Goal: Navigation & Orientation: Find specific page/section

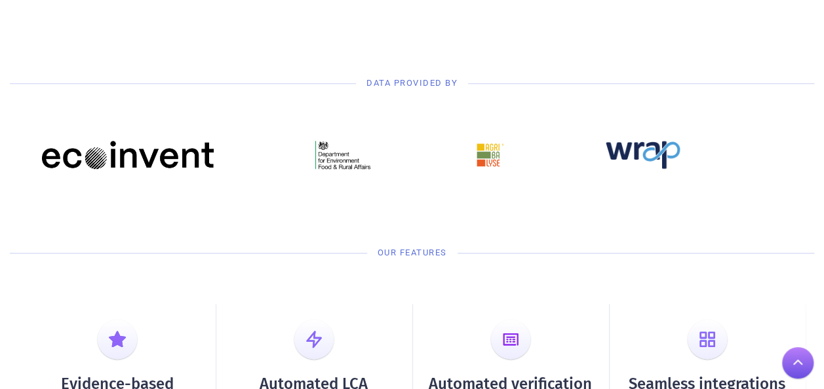
scroll to position [579, 0]
click at [652, 156] on img at bounding box center [643, 154] width 75 height 28
click at [645, 132] on div at bounding box center [412, 160] width 767 height 93
click at [645, 142] on img at bounding box center [643, 154] width 75 height 28
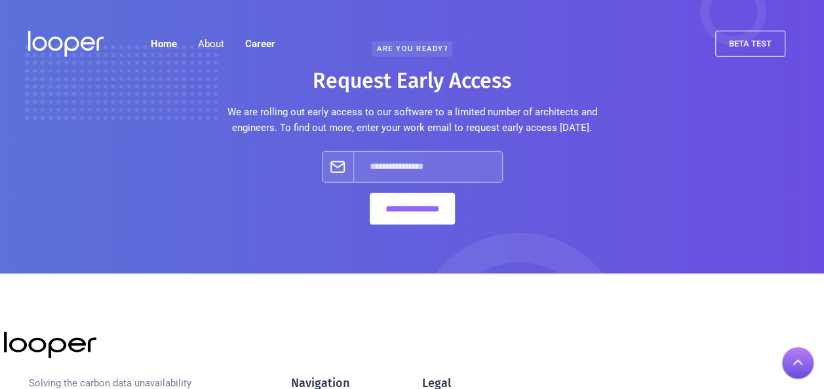
scroll to position [1881, 0]
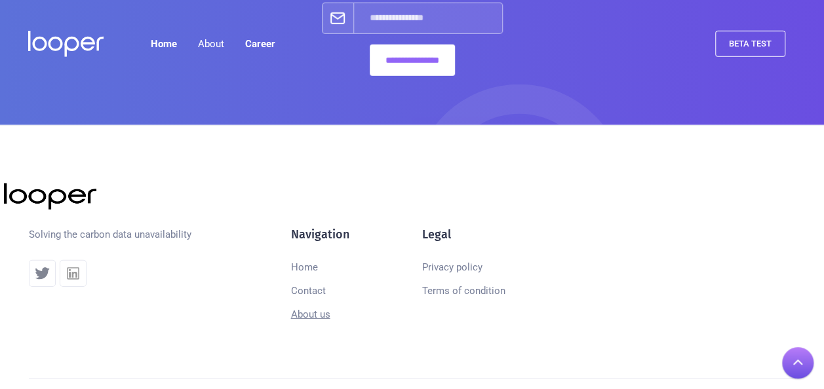
click at [319, 312] on link "About us" at bounding box center [310, 315] width 39 height 24
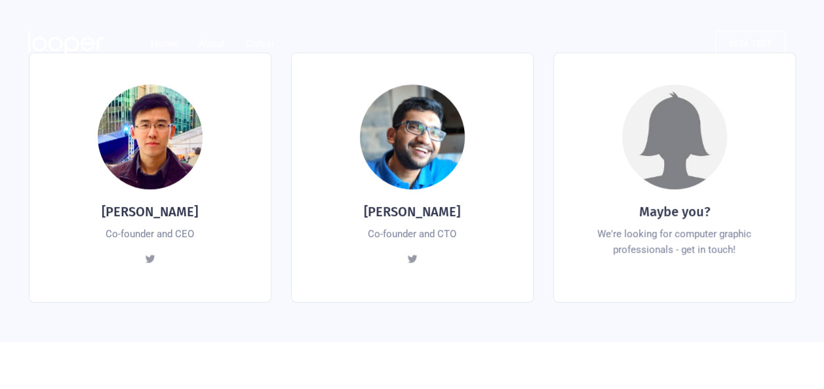
scroll to position [560, 0]
click at [148, 254] on img at bounding box center [150, 260] width 12 height 12
click at [407, 254] on img at bounding box center [412, 260] width 12 height 12
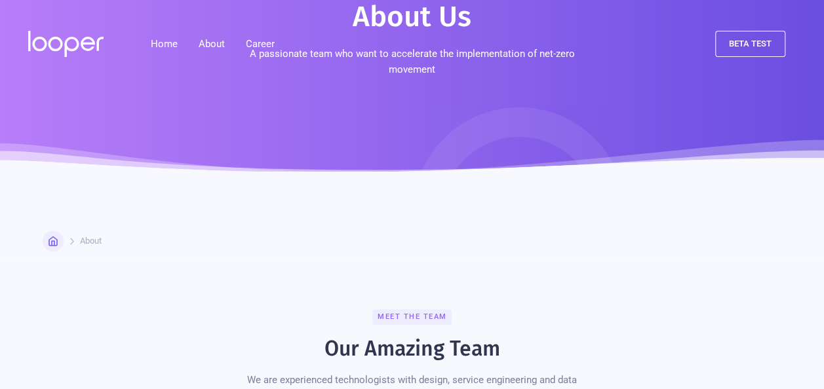
scroll to position [0, 0]
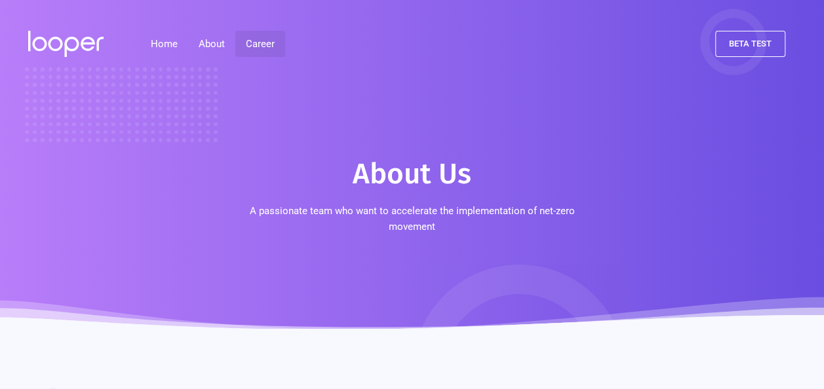
click at [251, 42] on link "Career" at bounding box center [260, 44] width 50 height 26
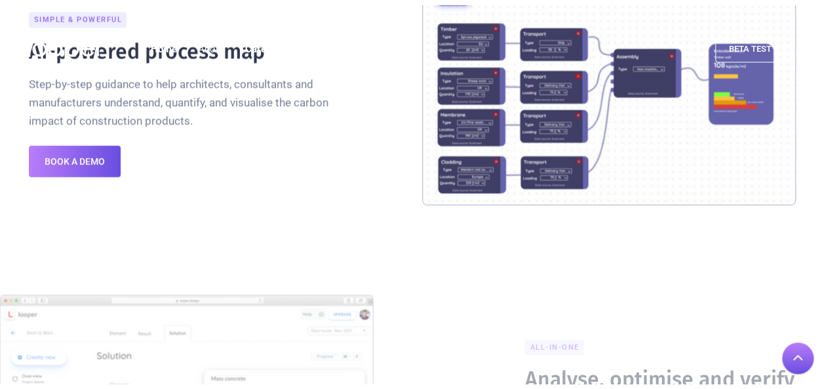
scroll to position [1160, 0]
